Goal: Task Accomplishment & Management: Manage account settings

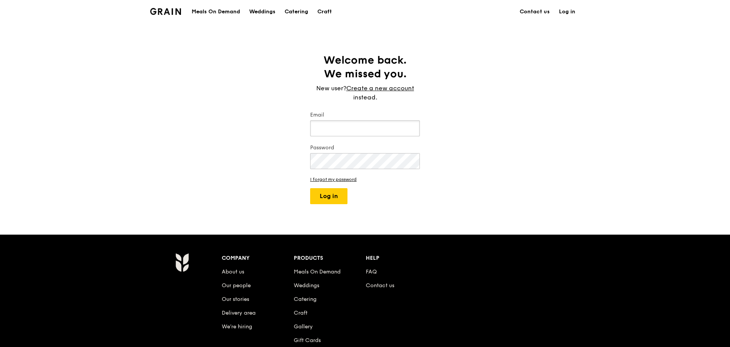
type input "alvin@grain.com.sg"
drag, startPoint x: 507, startPoint y: 124, endPoint x: 447, endPoint y: 145, distance: 63.4
click at [506, 124] on div "Welcome back. We missed you. New user? Create a new account instead. Email alvi…" at bounding box center [365, 128] width 730 height 151
click at [325, 191] on button "Log in" at bounding box center [328, 196] width 37 height 16
select select "100"
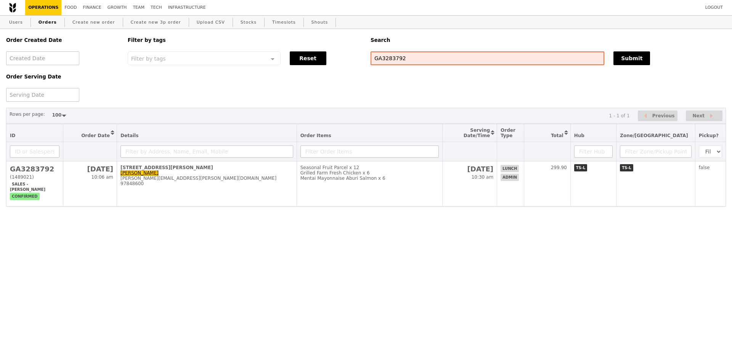
select select "100"
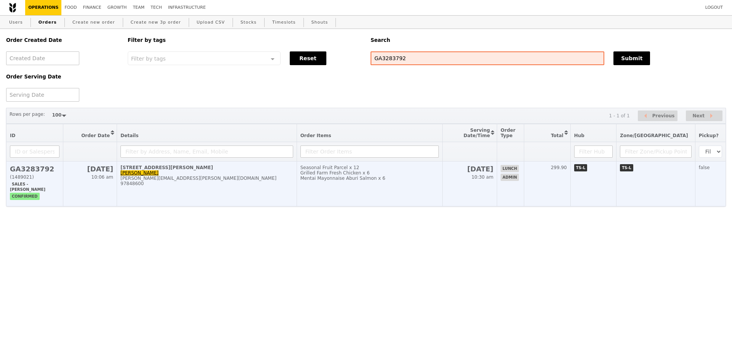
click at [286, 195] on td "[STREET_ADDRESS][PERSON_NAME]-00 [PERSON_NAME] [PERSON_NAME][EMAIL_ADDRESS][PER…" at bounding box center [207, 184] width 180 height 45
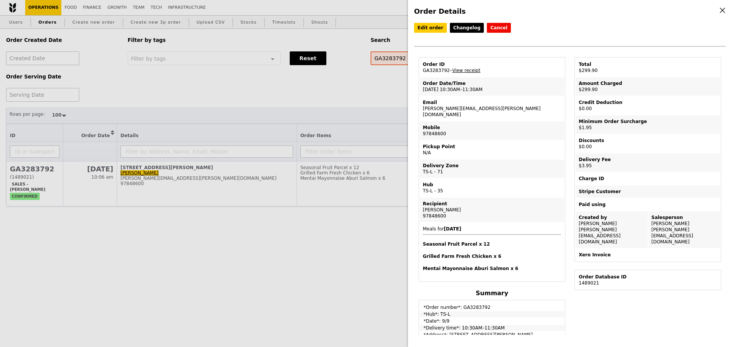
click at [468, 67] on div "Order ID" at bounding box center [492, 64] width 138 height 6
click at [466, 71] on link "View receipt" at bounding box center [466, 70] width 28 height 5
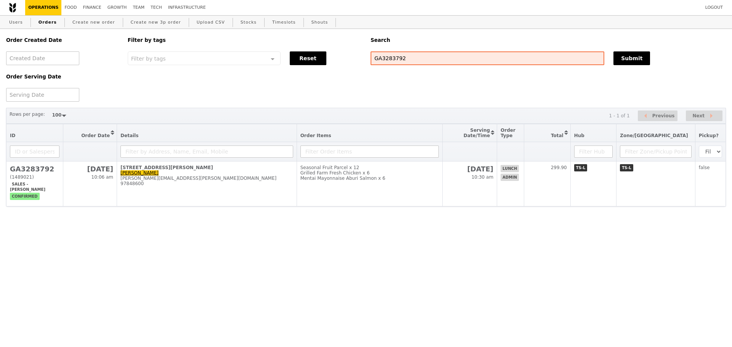
select select "100"
